Goal: Task Accomplishment & Management: Use online tool/utility

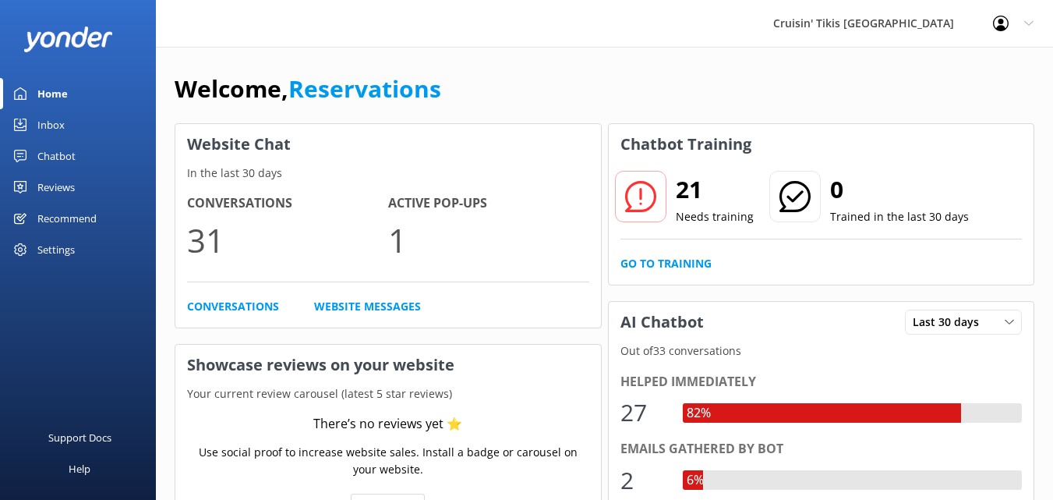
click at [49, 125] on div "Inbox" at bounding box center [50, 124] width 27 height 31
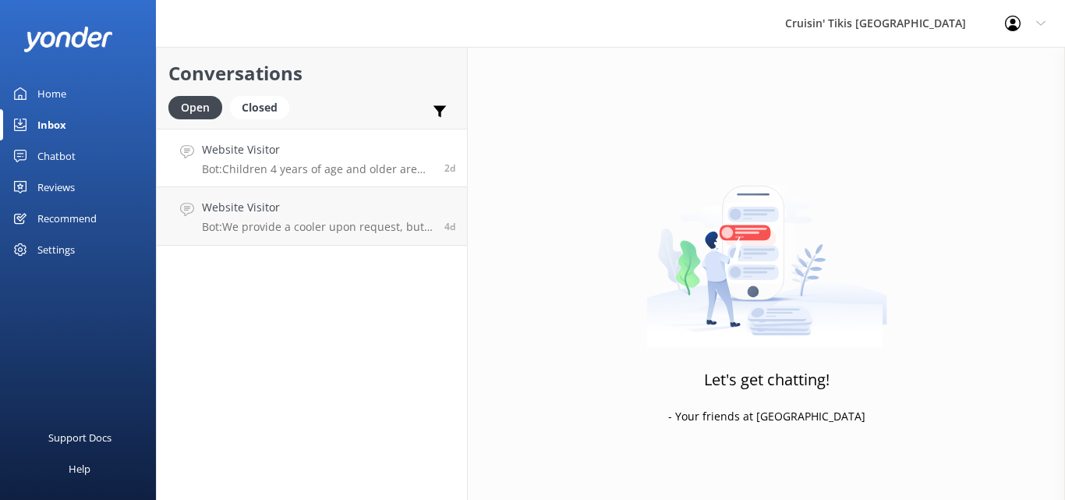
click at [340, 170] on p "Bot: Children 4 years of age and older are allowed on the cruise, but they must…" at bounding box center [317, 169] width 231 height 14
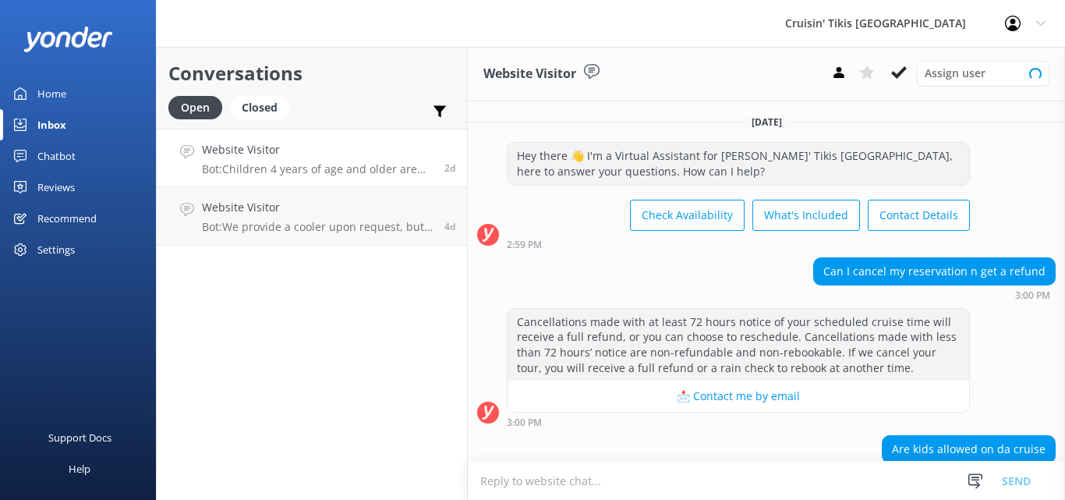
scroll to position [106, 0]
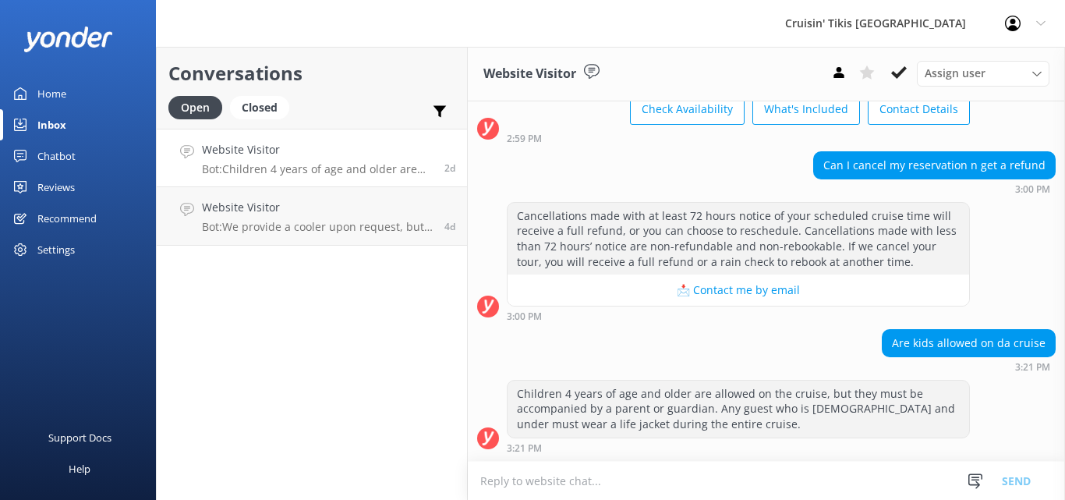
click at [72, 157] on div "Chatbot" at bounding box center [56, 155] width 38 height 31
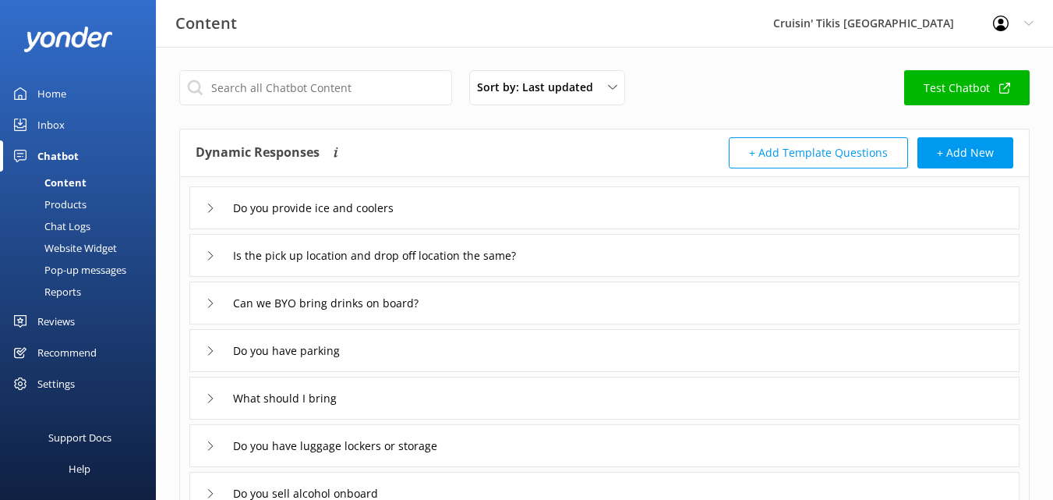
click at [50, 127] on div "Inbox" at bounding box center [50, 124] width 27 height 31
